Goal: Navigation & Orientation: Find specific page/section

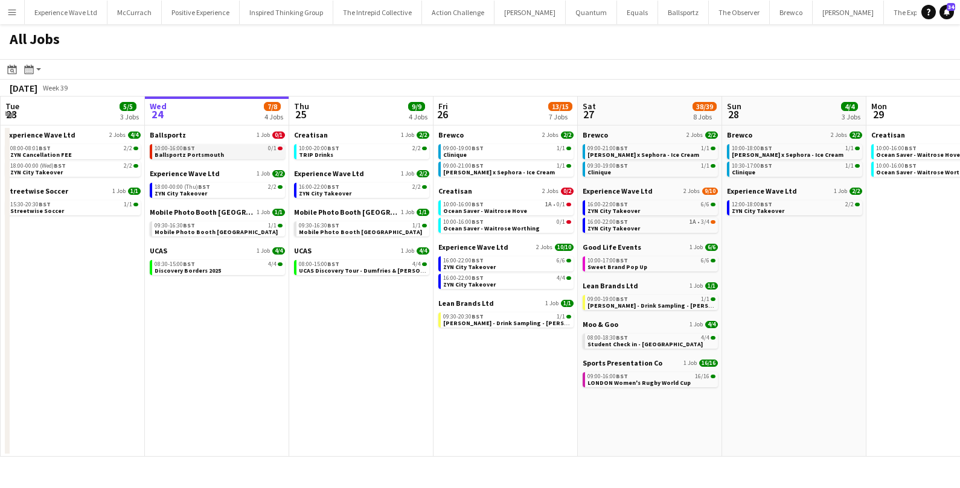
click at [215, 154] on link "10:00-16:00 BST 0/1 Ballsportz Portsmouth" at bounding box center [219, 151] width 128 height 14
click at [473, 210] on span "Ocean Saver - Waitrose Hove" at bounding box center [485, 211] width 84 height 8
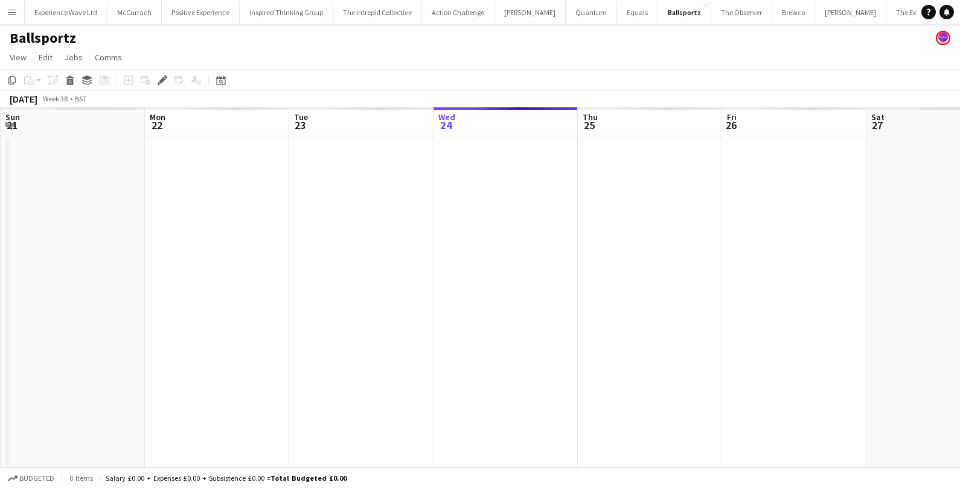
scroll to position [0, 415]
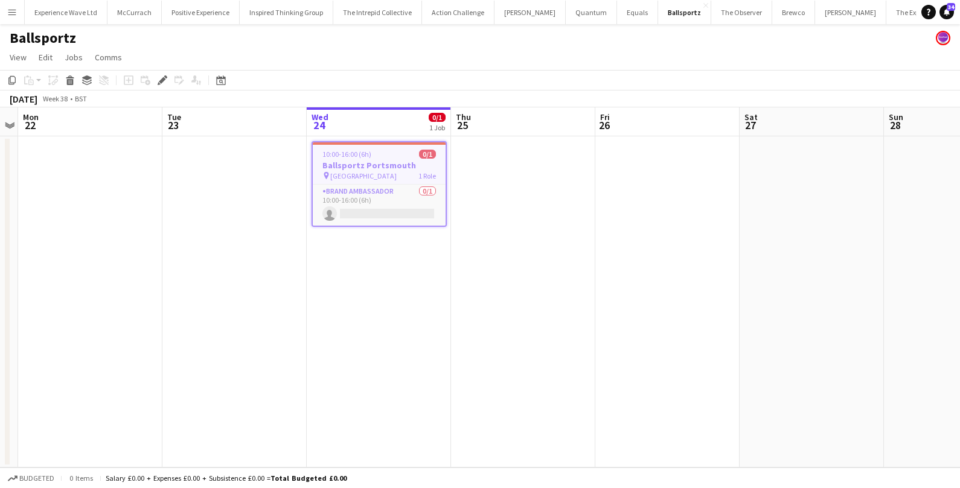
click at [17, 14] on button "Menu" at bounding box center [12, 12] width 24 height 24
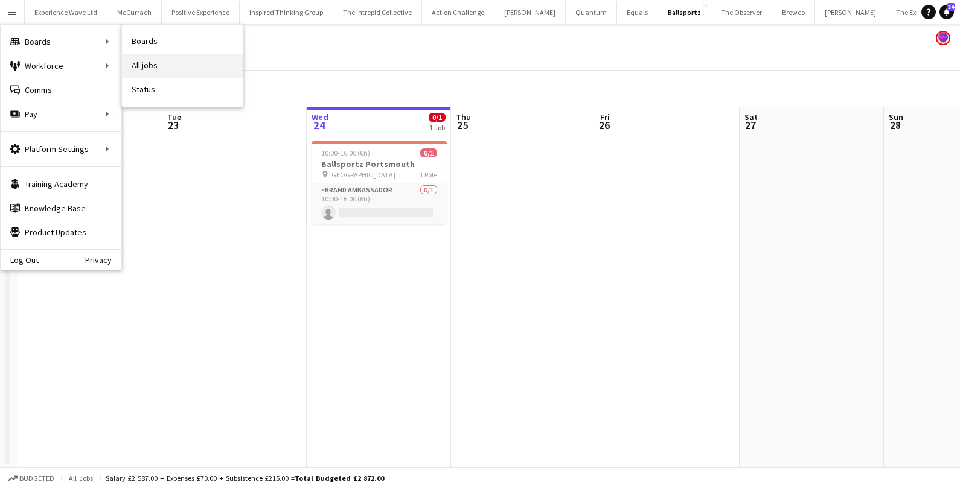
click at [193, 57] on link "All jobs" at bounding box center [182, 66] width 121 height 24
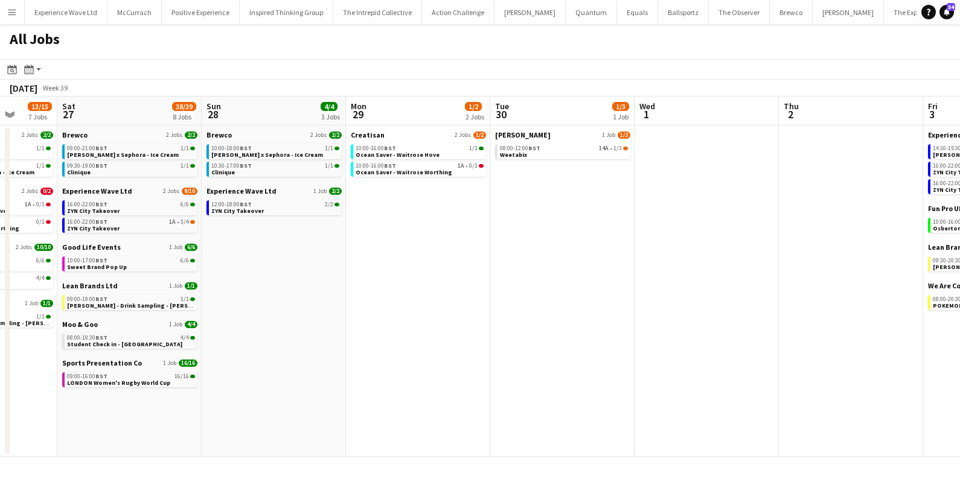
scroll to position [0, 520]
click at [556, 152] on link "08:00-12:00 BST 14A • 1/3 Weetabix" at bounding box center [563, 151] width 128 height 14
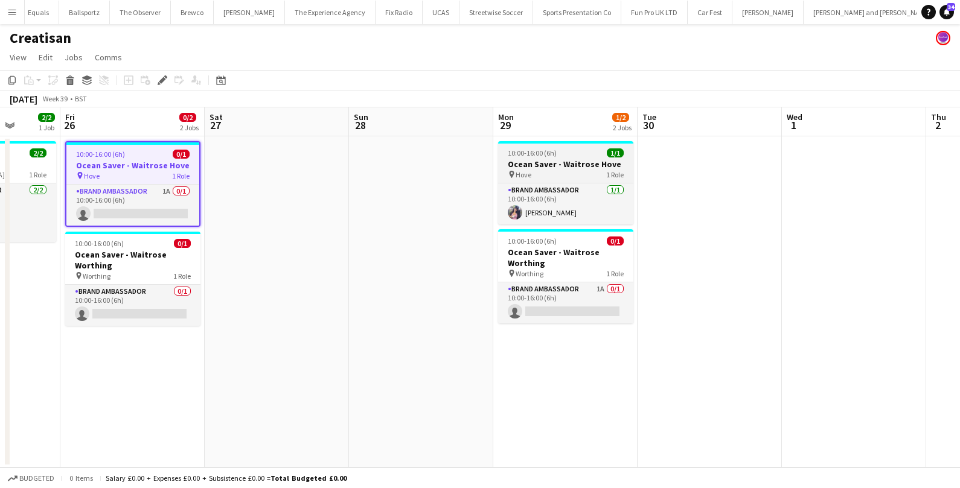
scroll to position [0, 371]
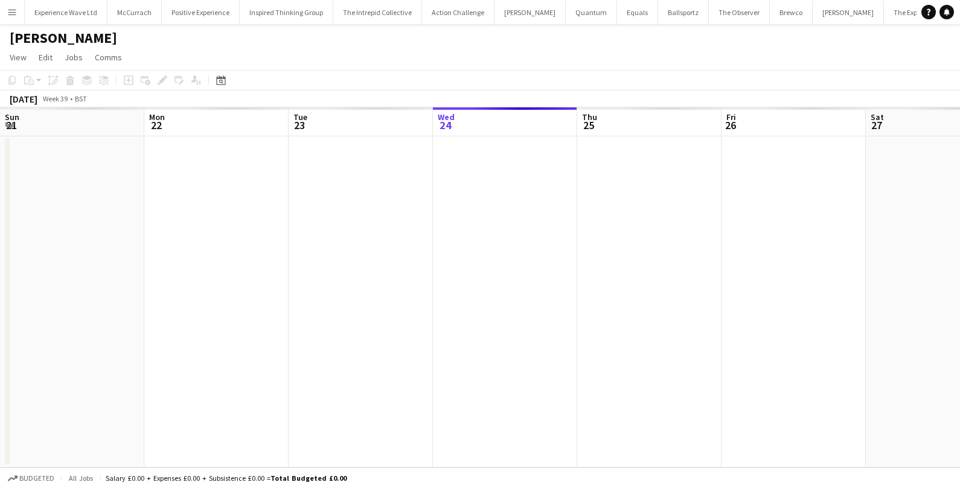
scroll to position [0, 415]
